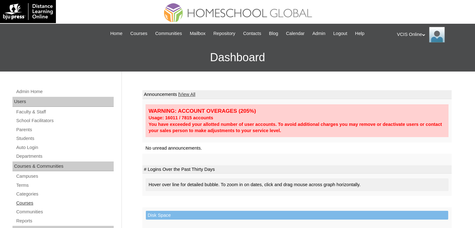
click at [25, 202] on link "Courses" at bounding box center [65, 203] width 98 height 8
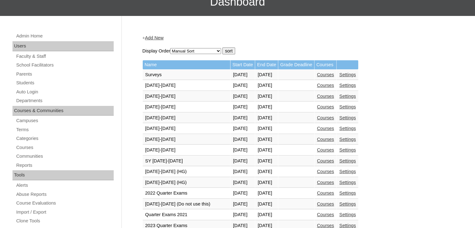
scroll to position [59, 0]
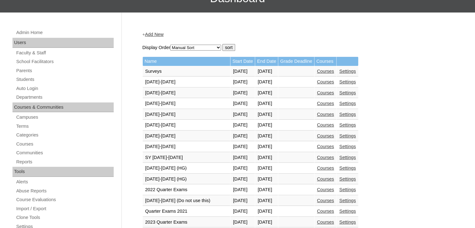
click at [334, 178] on link "Courses" at bounding box center [325, 178] width 17 height 5
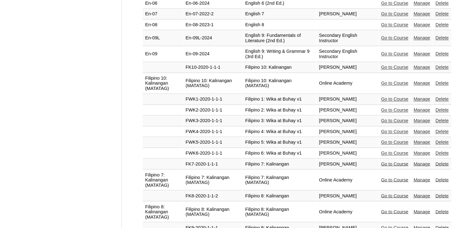
scroll to position [1030, 0]
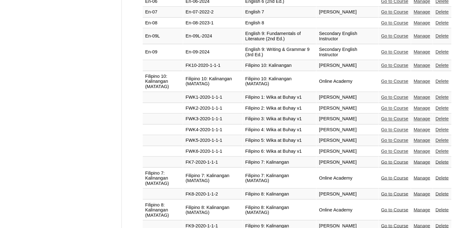
click at [396, 175] on link "Go to Course" at bounding box center [394, 177] width 27 height 5
